Goal: Entertainment & Leisure: Consume media (video, audio)

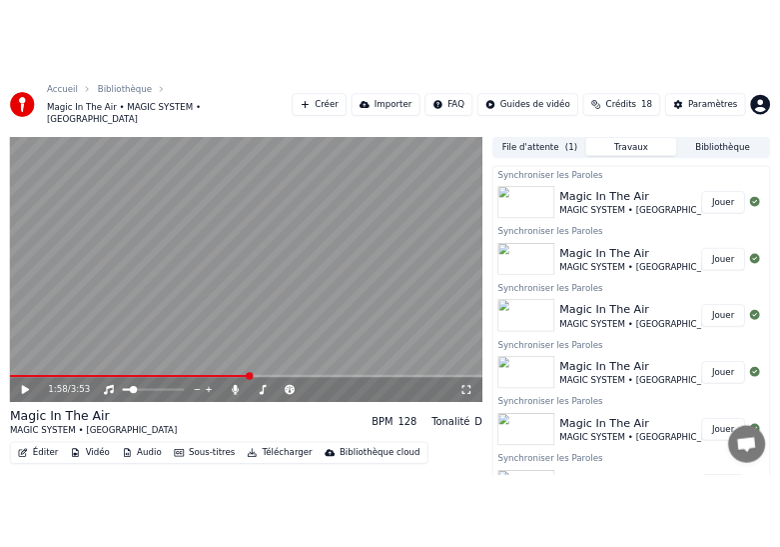
scroll to position [38, 0]
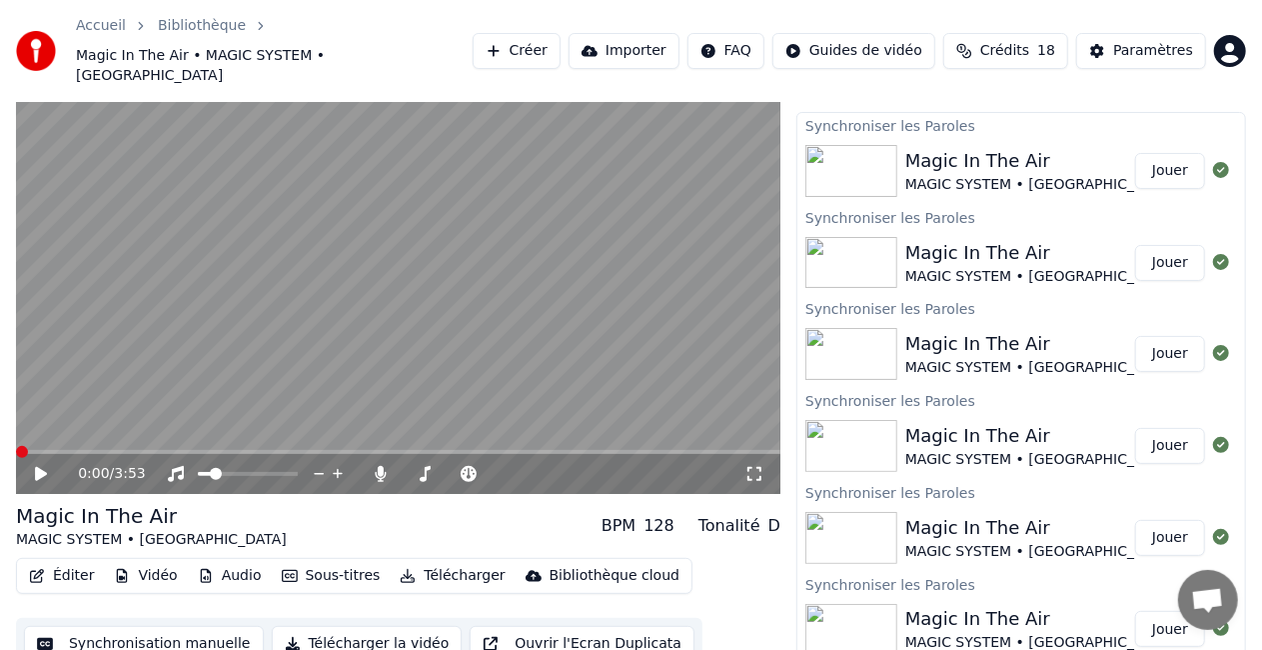
click at [16, 446] on span at bounding box center [22, 452] width 12 height 12
click at [16, 450] on span at bounding box center [398, 452] width 764 height 4
click at [46, 466] on icon at bounding box center [55, 474] width 46 height 16
click at [45, 468] on icon at bounding box center [41, 474] width 10 height 12
click at [16, 454] on span at bounding box center [22, 452] width 12 height 12
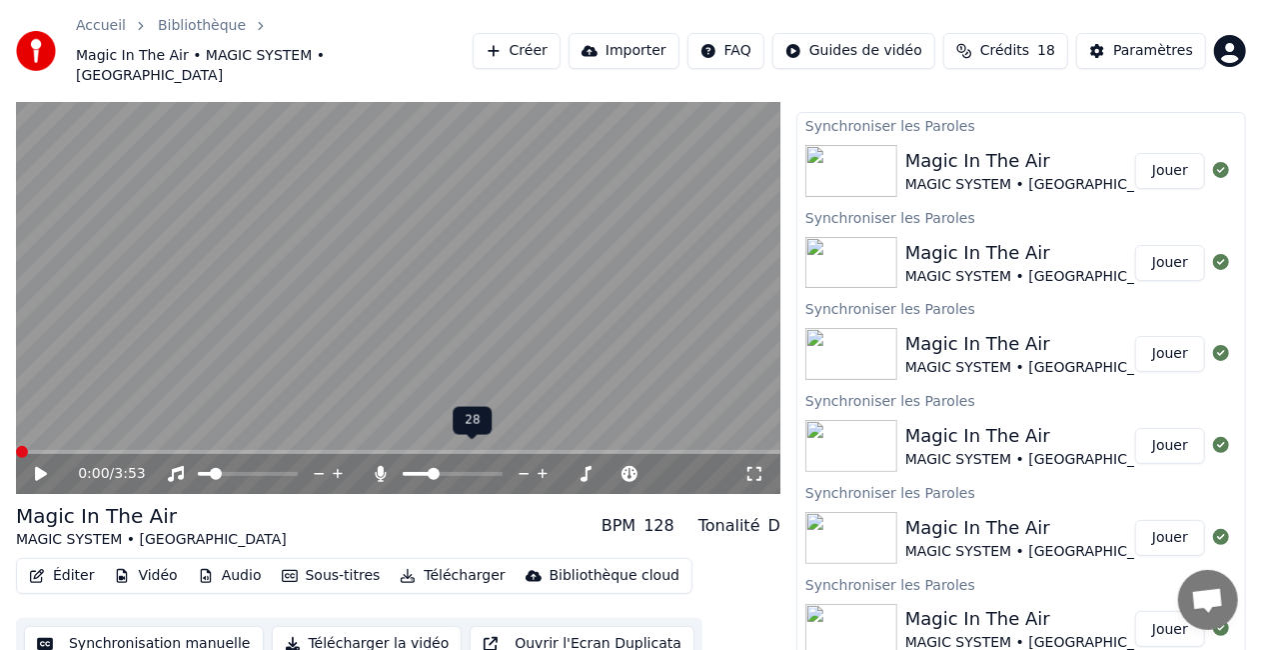
click at [431, 468] on span at bounding box center [434, 474] width 12 height 12
click at [42, 466] on icon at bounding box center [55, 474] width 46 height 16
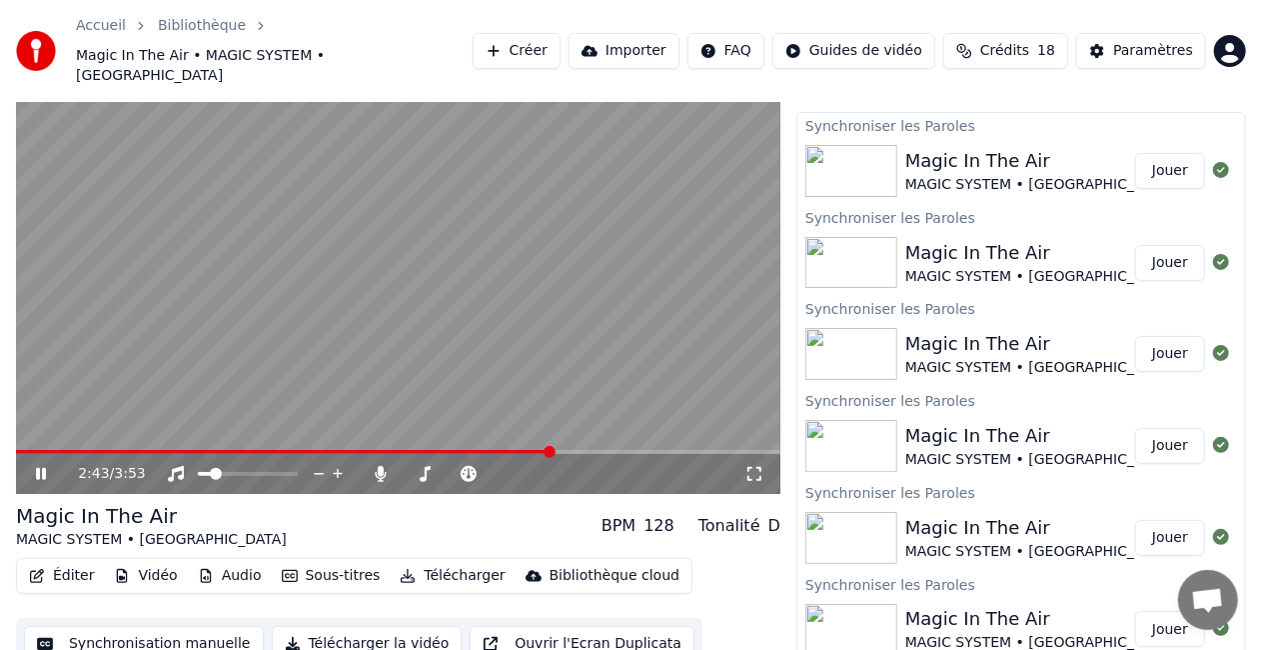
click at [544, 446] on span at bounding box center [550, 452] width 12 height 12
click at [44, 468] on icon at bounding box center [41, 474] width 10 height 12
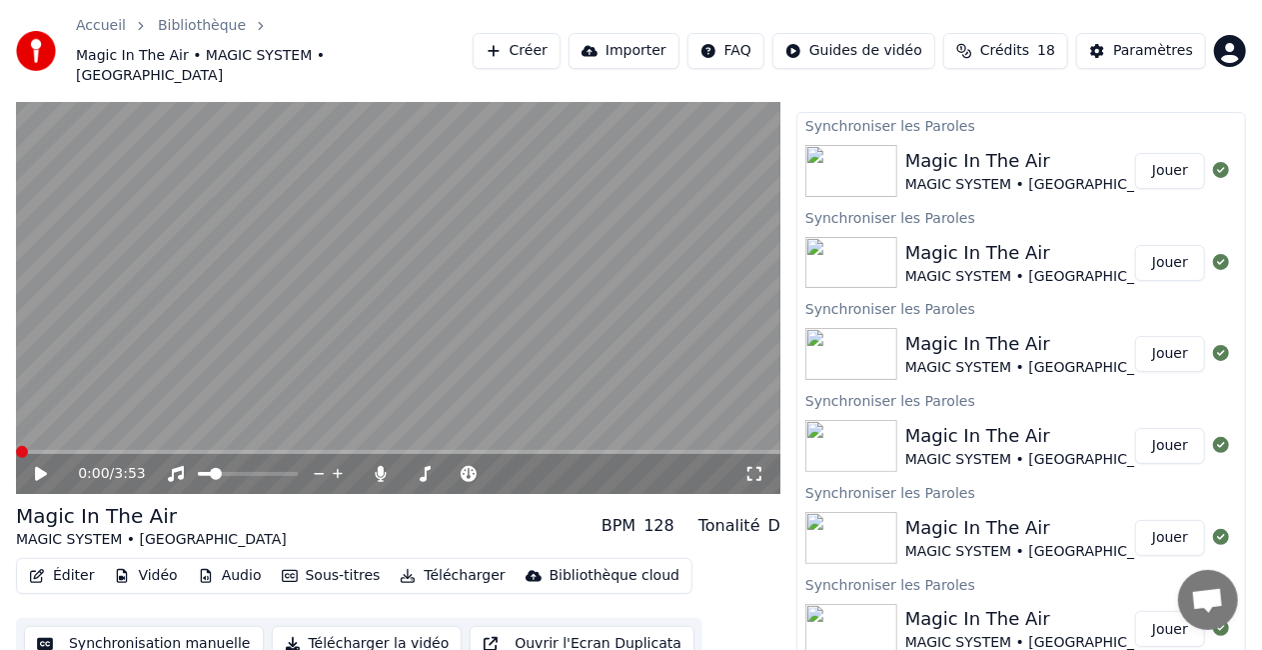
click at [16, 446] on span at bounding box center [22, 452] width 12 height 12
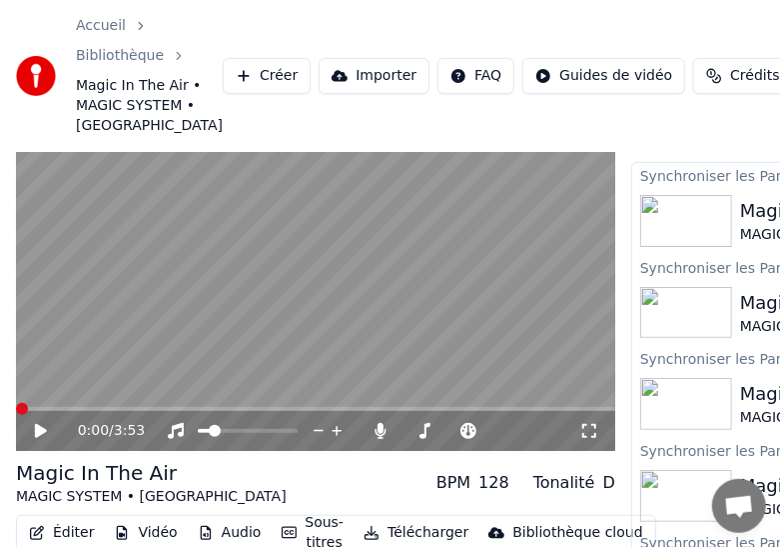
click at [44, 438] on icon at bounding box center [41, 431] width 12 height 14
click at [16, 415] on span at bounding box center [22, 409] width 12 height 12
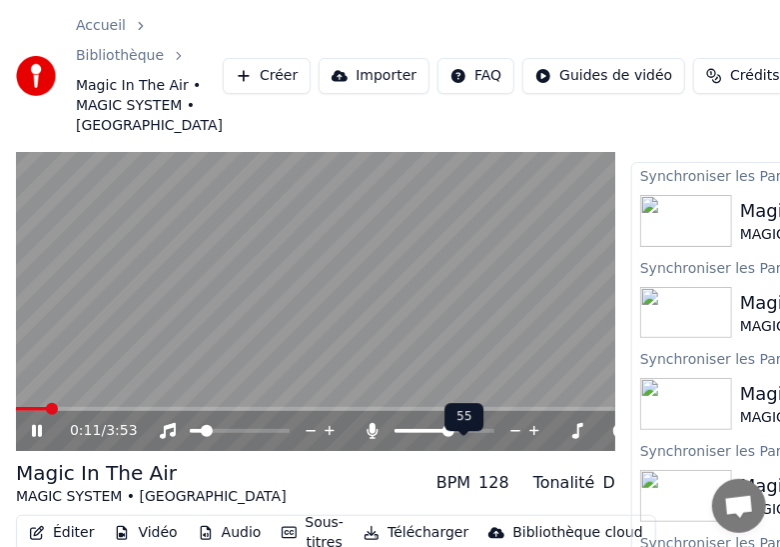
click at [450, 437] on span at bounding box center [449, 431] width 12 height 12
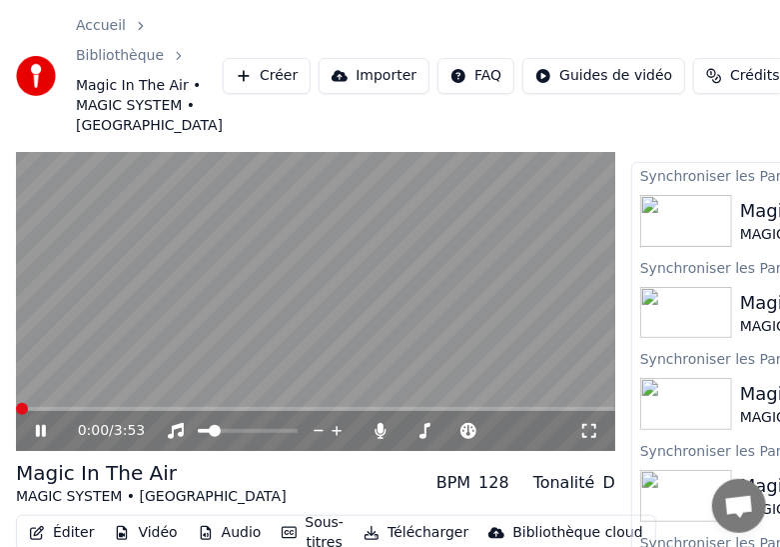
click at [16, 415] on span at bounding box center [22, 409] width 12 height 12
click at [44, 437] on icon at bounding box center [41, 431] width 10 height 12
click at [16, 415] on span at bounding box center [22, 409] width 12 height 12
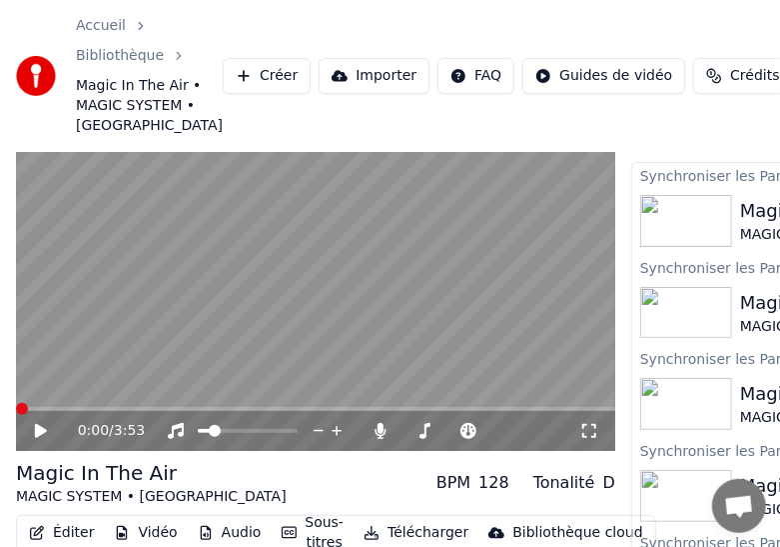
click at [40, 438] on icon at bounding box center [41, 431] width 12 height 14
click at [49, 439] on icon at bounding box center [55, 431] width 46 height 16
click at [16, 414] on span at bounding box center [22, 409] width 12 height 12
click at [40, 438] on icon at bounding box center [41, 431] width 12 height 14
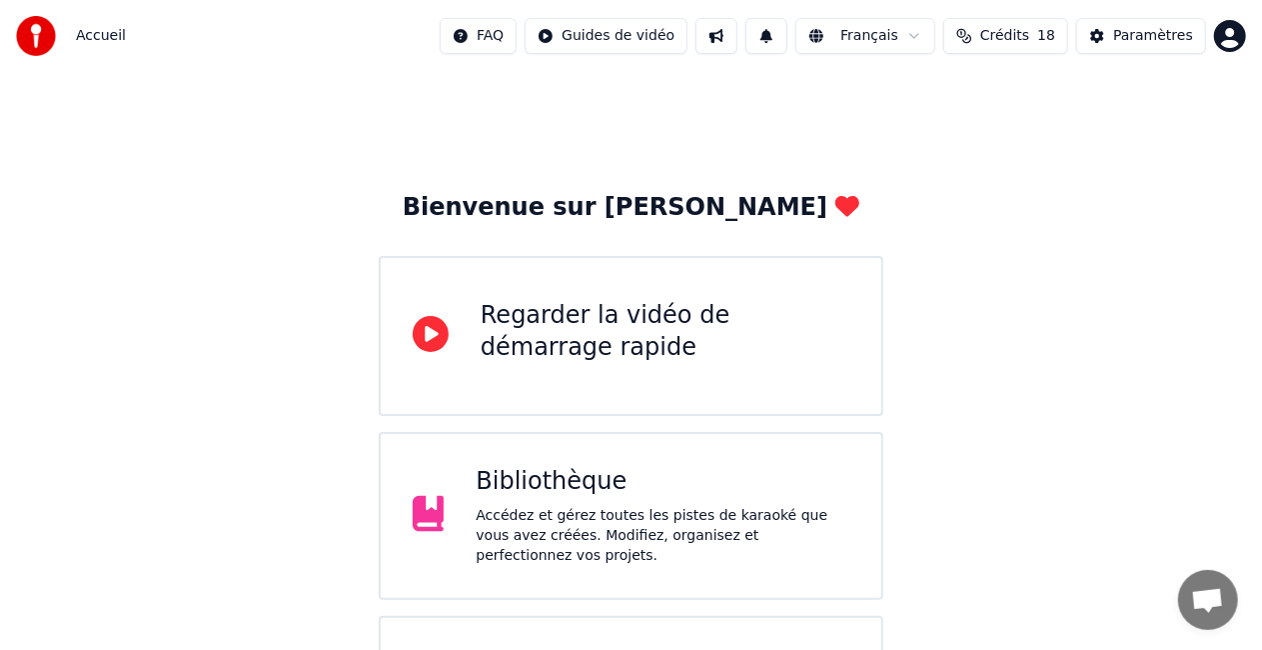
click at [538, 512] on div "Accédez et gérez toutes les pistes de karaoké que vous avez créées. Modifiez, o…" at bounding box center [663, 536] width 374 height 60
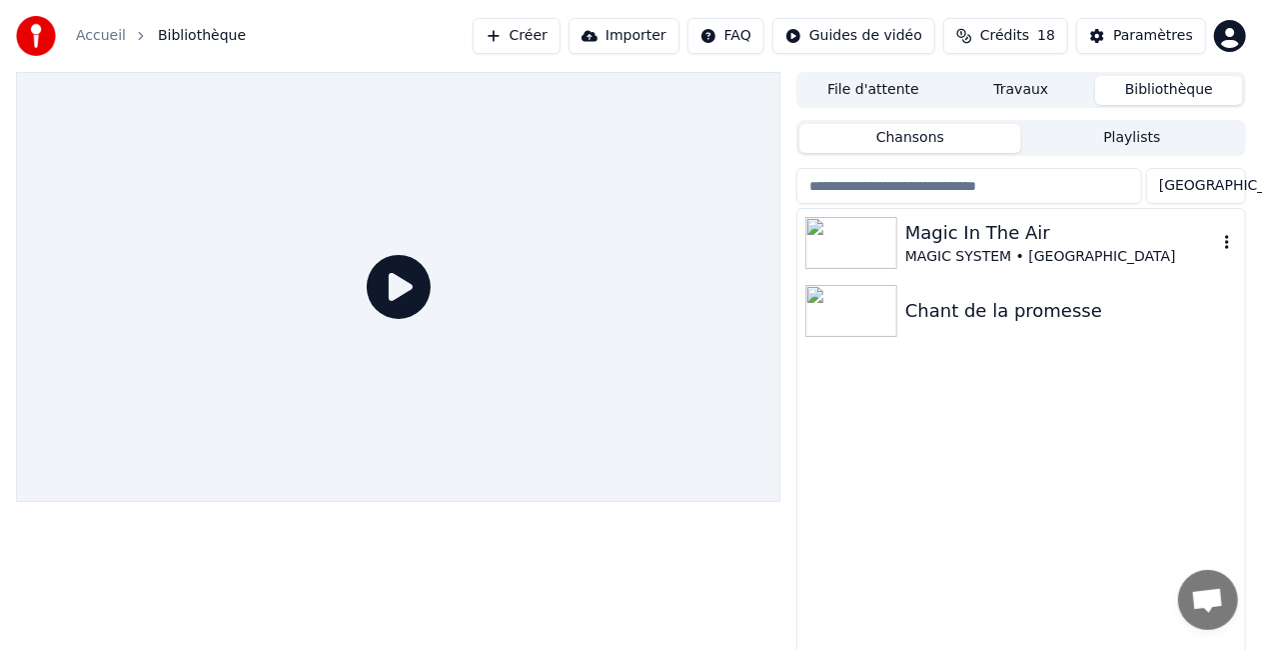
click at [865, 242] on img at bounding box center [851, 243] width 92 height 52
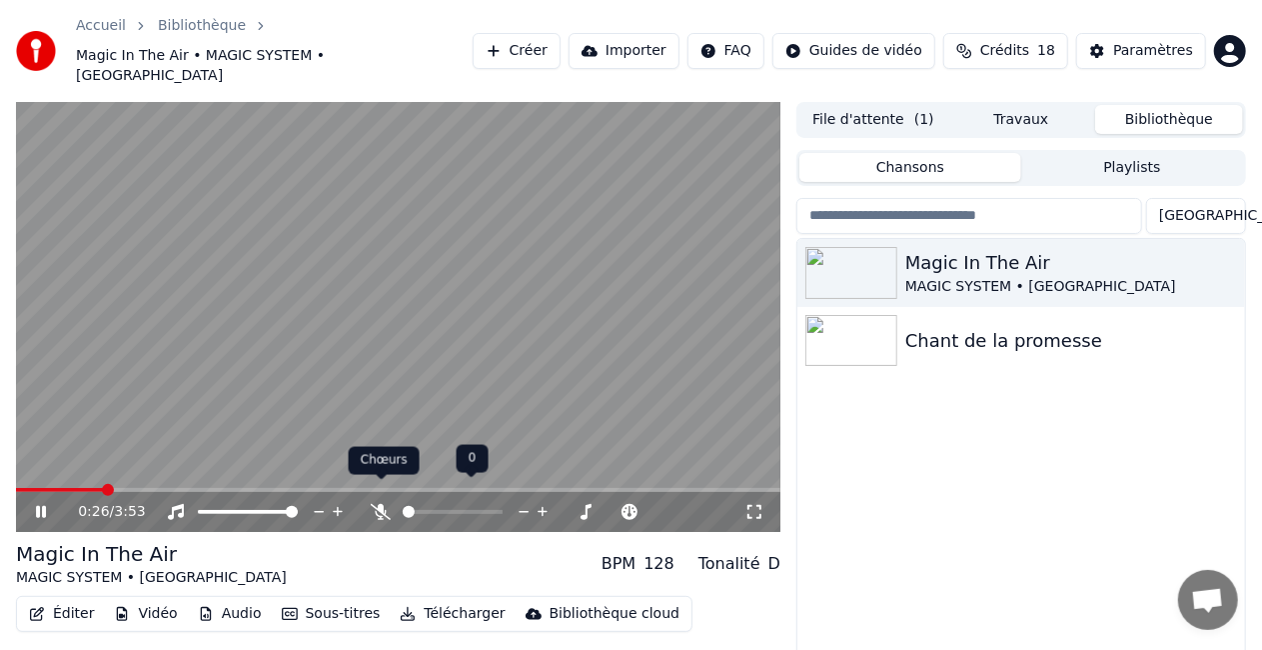
click at [380, 504] on icon at bounding box center [381, 512] width 20 height 16
click at [1040, 105] on button "Travaux" at bounding box center [1021, 119] width 148 height 29
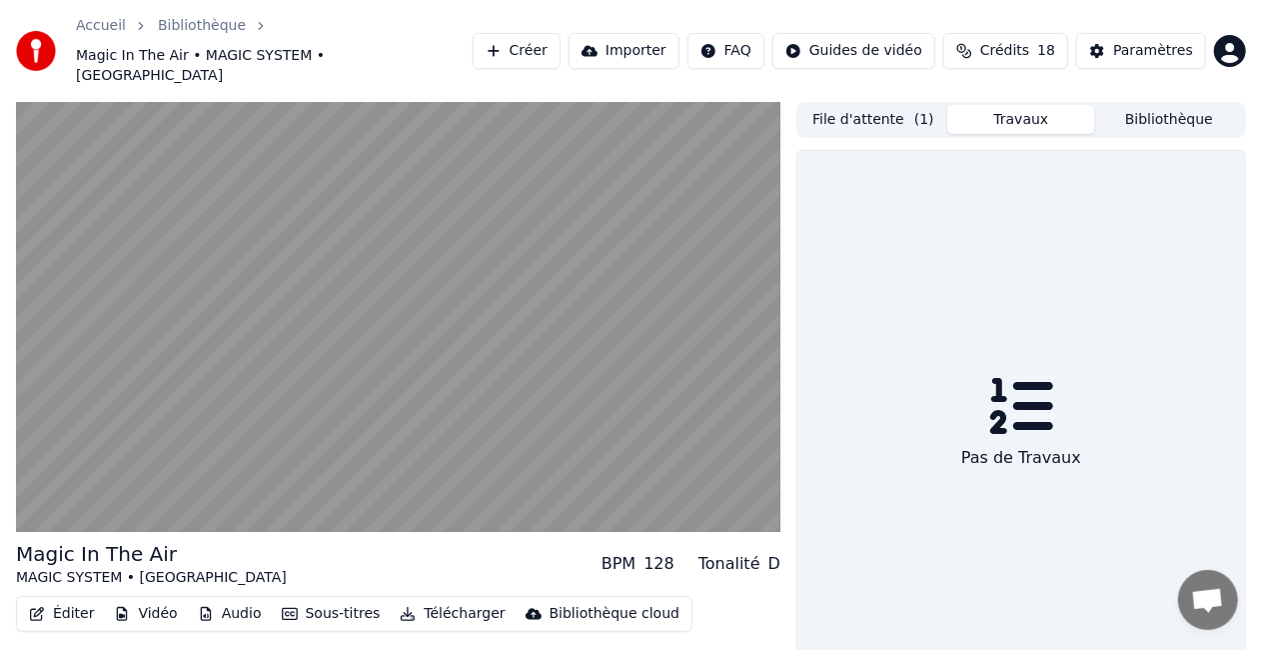
click at [871, 105] on button "File d'attente ( 1 )" at bounding box center [873, 119] width 148 height 29
click at [1018, 105] on button "Travaux" at bounding box center [1021, 119] width 148 height 29
click at [1177, 105] on button "Bibliothèque" at bounding box center [1169, 119] width 148 height 29
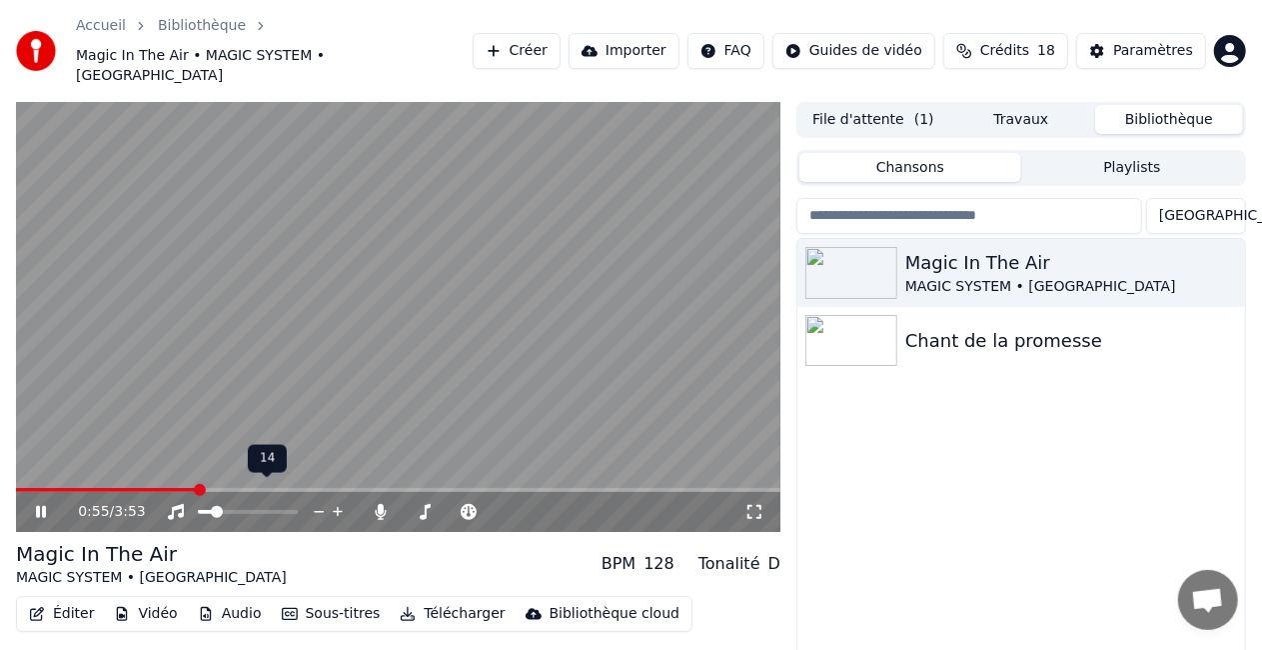
click at [212, 506] on span at bounding box center [217, 512] width 12 height 12
click at [297, 506] on span at bounding box center [291, 512] width 12 height 12
click at [453, 506] on span at bounding box center [453, 512] width 12 height 12
click at [38, 506] on icon at bounding box center [41, 512] width 10 height 12
click at [16, 484] on span at bounding box center [22, 490] width 12 height 12
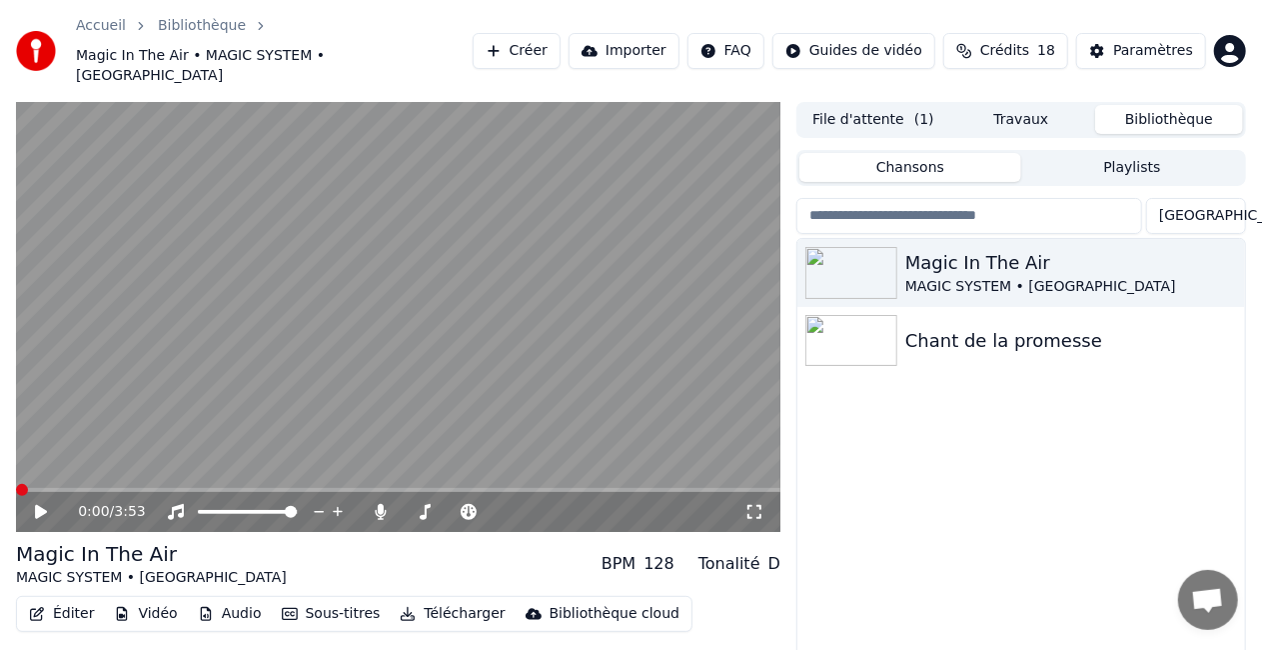
click at [1255, 598] on div "0:00 / 3:53 Magic In The Air MAGIC SYSTEM • Chawki BPM 128 Tonalité D Éditer Vi…" at bounding box center [631, 414] width 1262 height 624
drag, startPoint x: 1249, startPoint y: 473, endPoint x: 1185, endPoint y: 478, distance: 64.1
click at [1185, 478] on div "0:00 / 3:53 Magic In The Air MAGIC SYSTEM • Chawki BPM 128 Tonalité D Éditer Vi…" at bounding box center [631, 414] width 1262 height 624
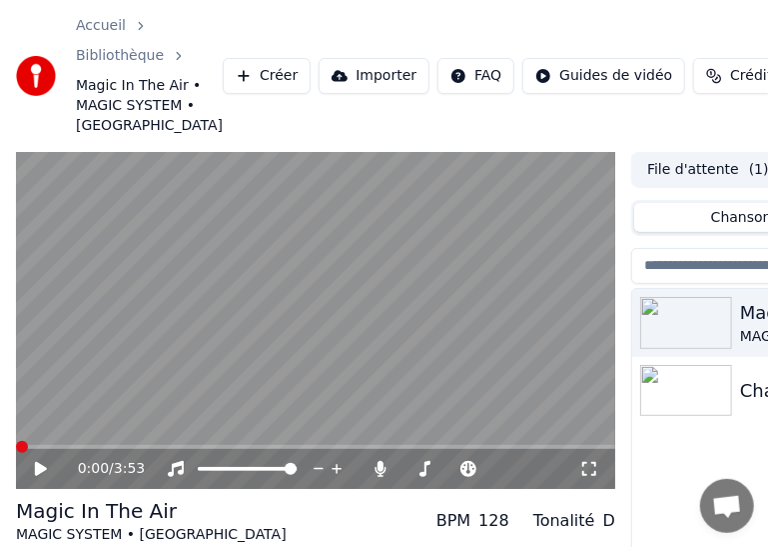
click at [36, 476] on icon at bounding box center [41, 469] width 12 height 14
click at [44, 477] on icon at bounding box center [55, 469] width 46 height 16
click at [16, 453] on span at bounding box center [22, 447] width 12 height 12
click at [42, 476] on icon at bounding box center [41, 469] width 12 height 14
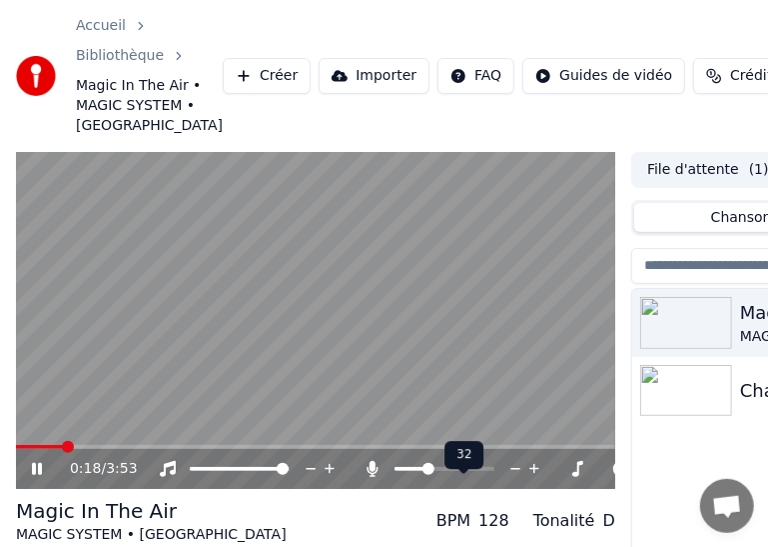
click at [427, 475] on span at bounding box center [429, 469] width 12 height 12
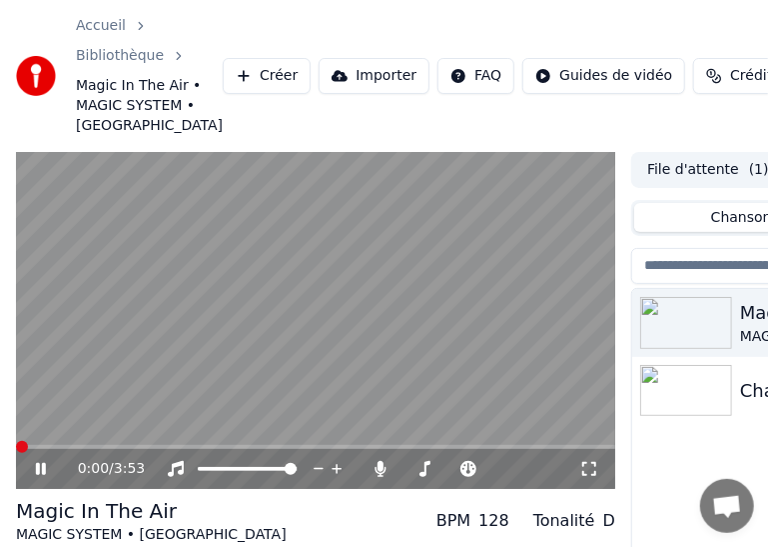
click at [16, 453] on span at bounding box center [22, 447] width 12 height 12
click at [44, 475] on icon at bounding box center [41, 469] width 10 height 12
click at [16, 453] on span at bounding box center [22, 447] width 12 height 12
click at [40, 476] on icon at bounding box center [41, 469] width 12 height 14
click at [16, 453] on span at bounding box center [22, 447] width 12 height 12
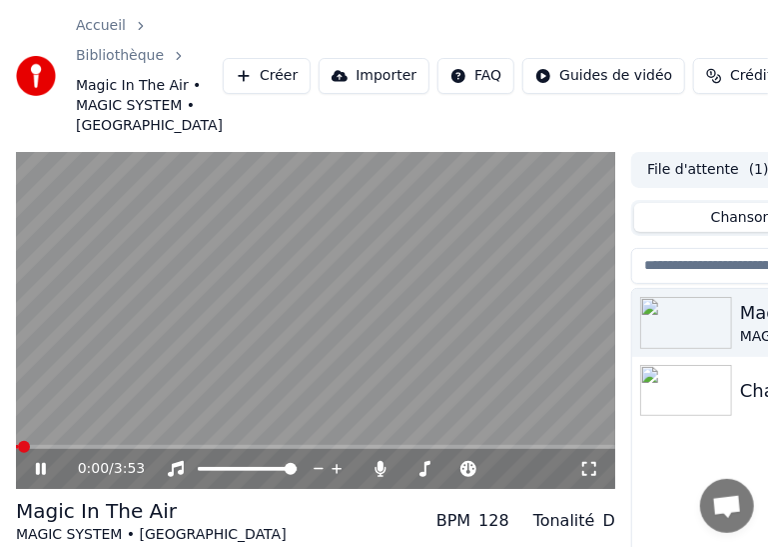
click at [37, 475] on icon at bounding box center [41, 469] width 10 height 12
click at [16, 453] on span at bounding box center [22, 447] width 12 height 12
click at [41, 476] on icon at bounding box center [41, 469] width 12 height 14
click at [16, 453] on span at bounding box center [22, 447] width 12 height 12
click at [37, 475] on icon at bounding box center [41, 469] width 10 height 12
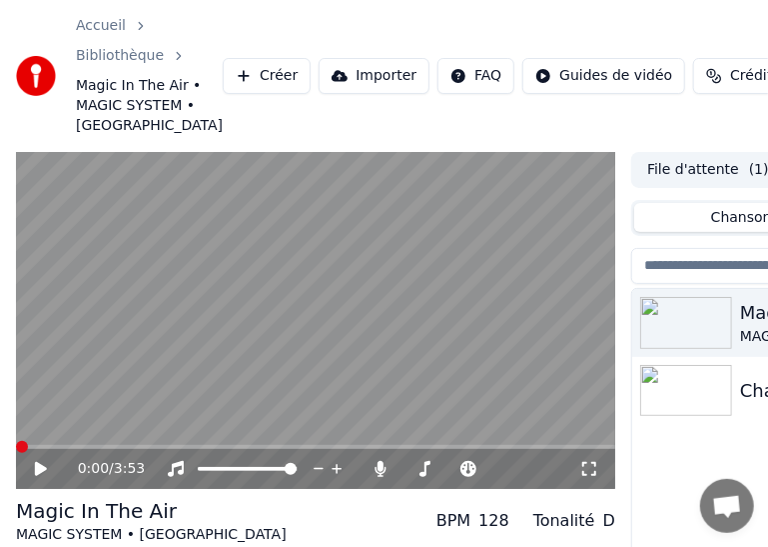
click at [16, 453] on span at bounding box center [22, 447] width 12 height 12
click at [40, 476] on icon at bounding box center [41, 469] width 12 height 14
click at [16, 453] on span at bounding box center [22, 447] width 12 height 12
click at [43, 475] on icon at bounding box center [41, 469] width 10 height 12
click at [16, 453] on span at bounding box center [22, 447] width 12 height 12
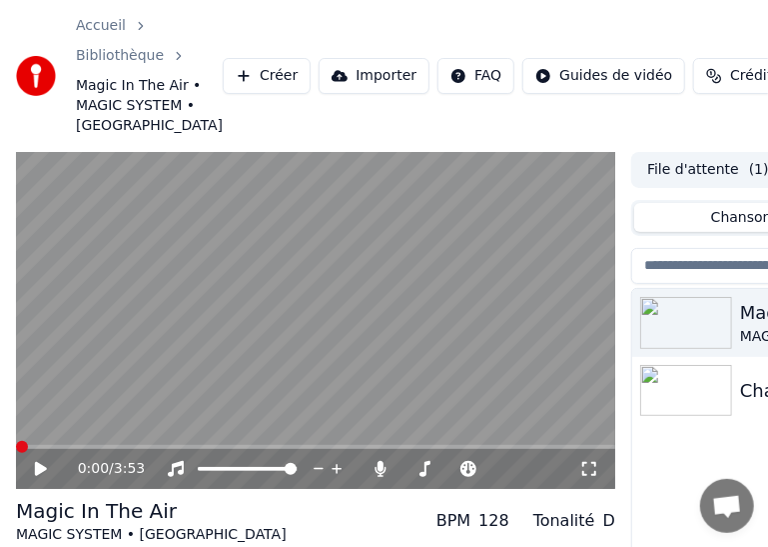
click at [53, 477] on icon at bounding box center [55, 469] width 46 height 16
click at [51, 477] on icon at bounding box center [55, 469] width 46 height 16
